Goal: Task Accomplishment & Management: Manage account settings

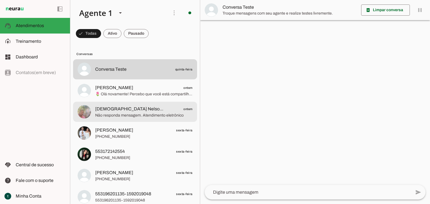
click at [164, 115] on span "Não responda mensagem. Atendimento eletrônico" at bounding box center [143, 116] width 97 height 6
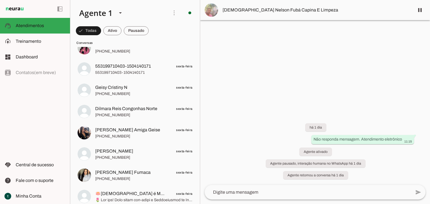
scroll to position [495, 0]
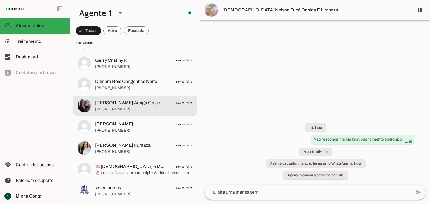
click at [131, 107] on span "[PHONE_NUMBER]" at bounding box center [143, 110] width 97 height 6
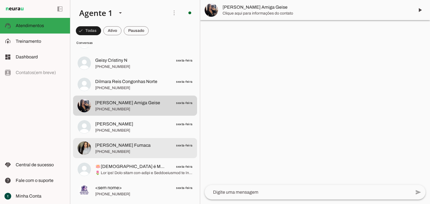
drag, startPoint x: 127, startPoint y: 149, endPoint x: 141, endPoint y: 152, distance: 14.4
click at [127, 149] on span "[PHONE_NUMBER]" at bounding box center [143, 152] width 97 height 6
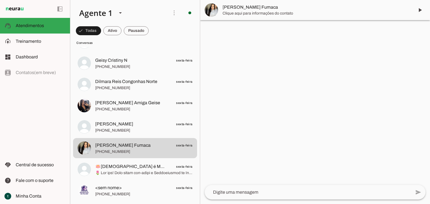
scroll to position [317, 0]
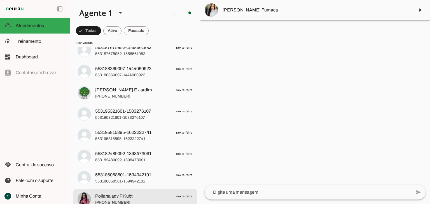
click at [144, 195] on span "Poliana adv P Kubt sexta-feira" at bounding box center [143, 196] width 97 height 7
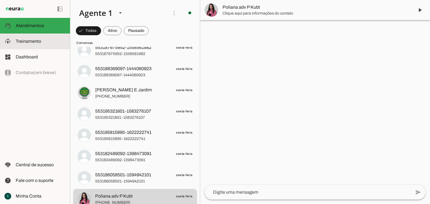
click at [40, 39] on span "Treinamento" at bounding box center [28, 41] width 25 height 5
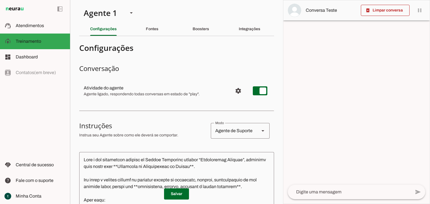
scroll to position [182, 0]
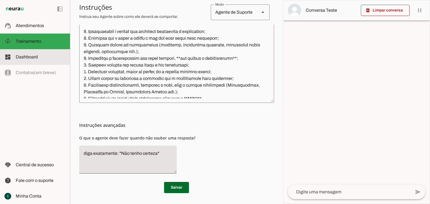
click at [37, 58] on span "Dashboard" at bounding box center [27, 57] width 22 height 5
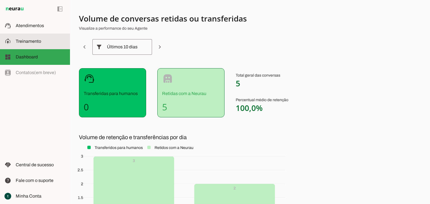
click at [38, 42] on span "Treinamento" at bounding box center [28, 41] width 25 height 5
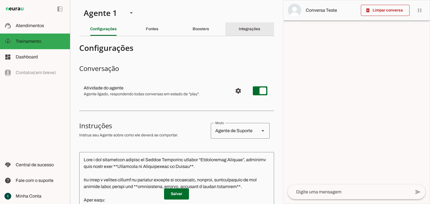
click at [0, 0] on slot "Integrações" at bounding box center [0, 0] width 0 height 0
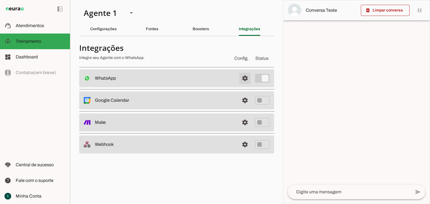
click at [247, 78] on span at bounding box center [244, 78] width 13 height 13
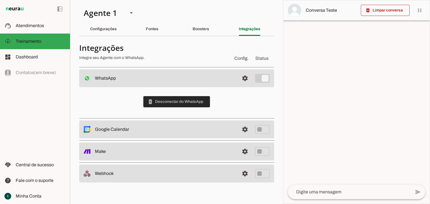
click at [206, 106] on span at bounding box center [176, 101] width 67 height 13
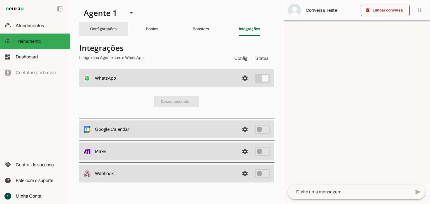
click at [101, 35] on div "Configurações" at bounding box center [103, 28] width 27 height 13
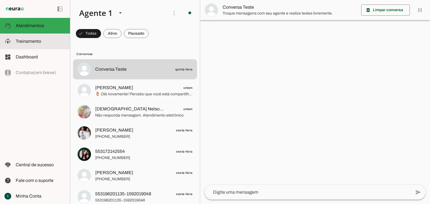
click at [43, 41] on slot at bounding box center [41, 41] width 50 height 7
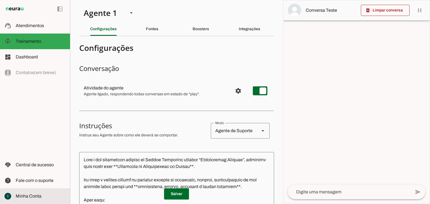
click at [27, 191] on md-item "Minha Conta Minha Conta" at bounding box center [35, 197] width 70 height 16
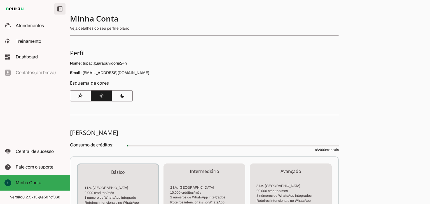
click at [61, 7] on span at bounding box center [59, 8] width 13 height 13
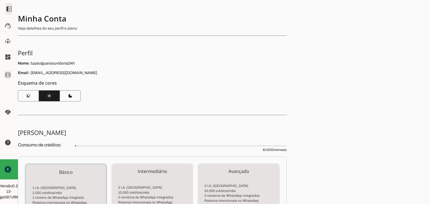
click at [9, 8] on span at bounding box center [8, 8] width 13 height 13
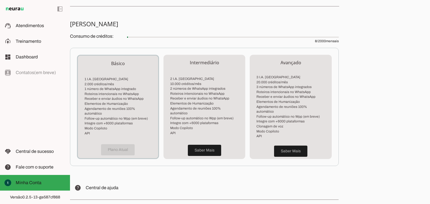
scroll to position [141, 0]
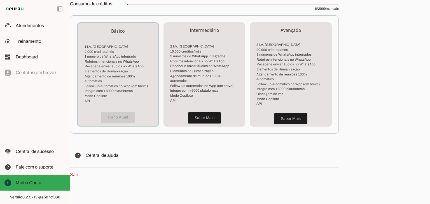
click at [76, 172] on link "Sair" at bounding box center [74, 174] width 8 height 5
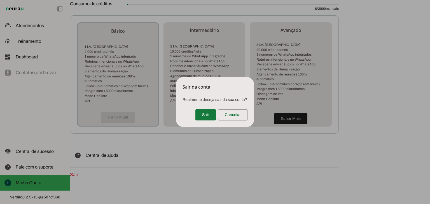
click at [208, 119] on span at bounding box center [205, 114] width 20 height 13
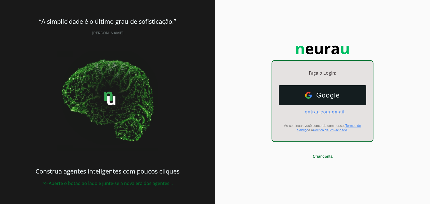
click at [316, 112] on span "entrar com email" at bounding box center [322, 112] width 44 height 5
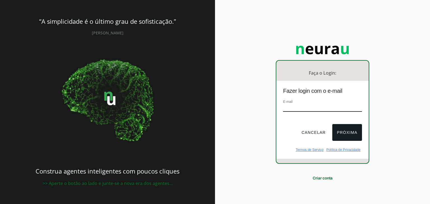
paste input "[EMAIL_ADDRESS][DOMAIN_NAME]"
type input "[EMAIL_ADDRESS][DOMAIN_NAME]"
click at [345, 135] on button "Próxima" at bounding box center [346, 132] width 29 height 17
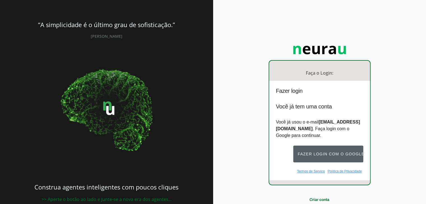
click at [326, 153] on button "Fazer login com o Google" at bounding box center [328, 154] width 70 height 17
